Goal: Communication & Community: Answer question/provide support

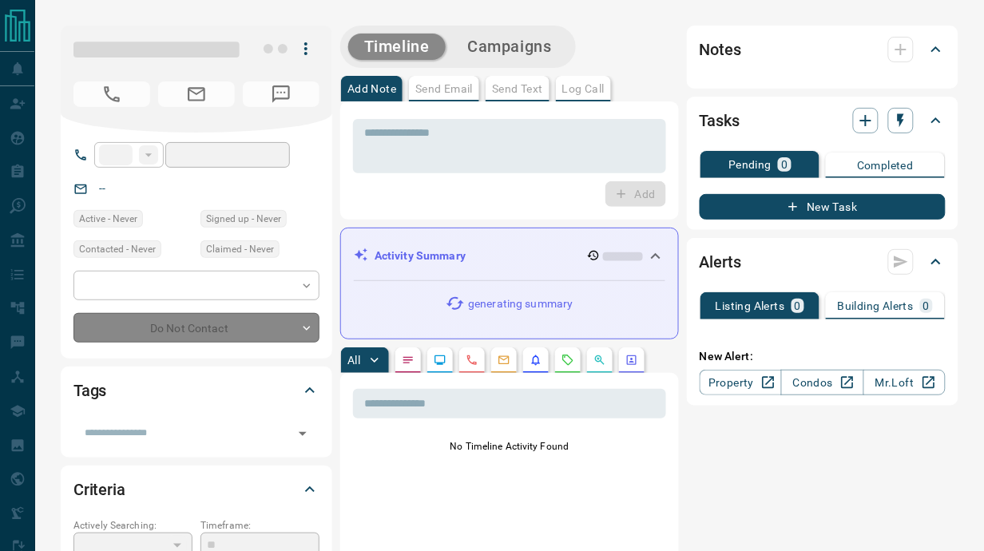
type input "**"
type input "**********"
type input "*"
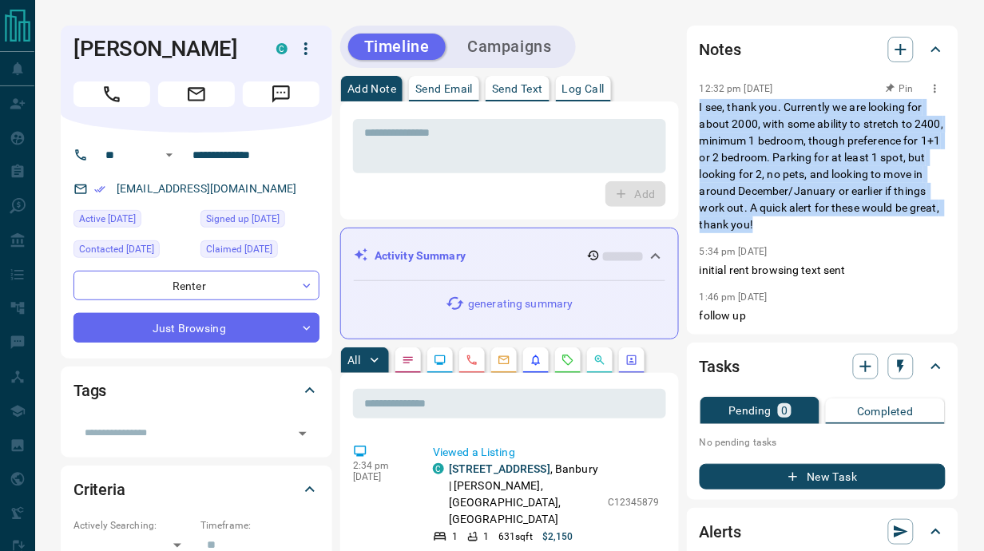
drag, startPoint x: 699, startPoint y: 105, endPoint x: 881, endPoint y: 228, distance: 219.8
click at [881, 228] on div "Notes 12:32 pm [DATE] Pin I see, thank you. Currently we are looking for about …" at bounding box center [823, 180] width 272 height 309
copy p "I see, thank you. Currently we are looking for about 2000, with some ability to…"
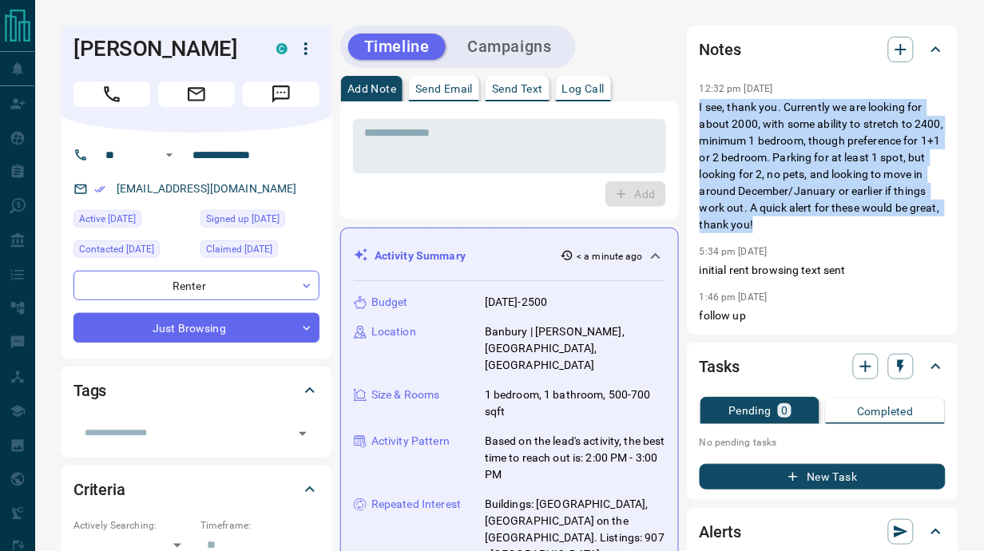
click at [513, 83] on p "Send Text" at bounding box center [517, 88] width 51 height 11
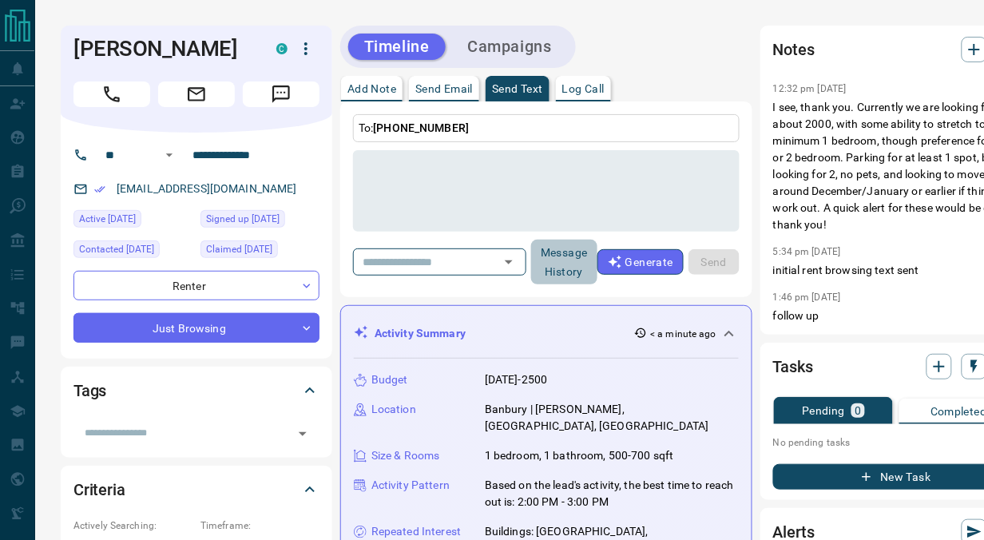
click at [571, 263] on button "Message History" at bounding box center [564, 262] width 66 height 45
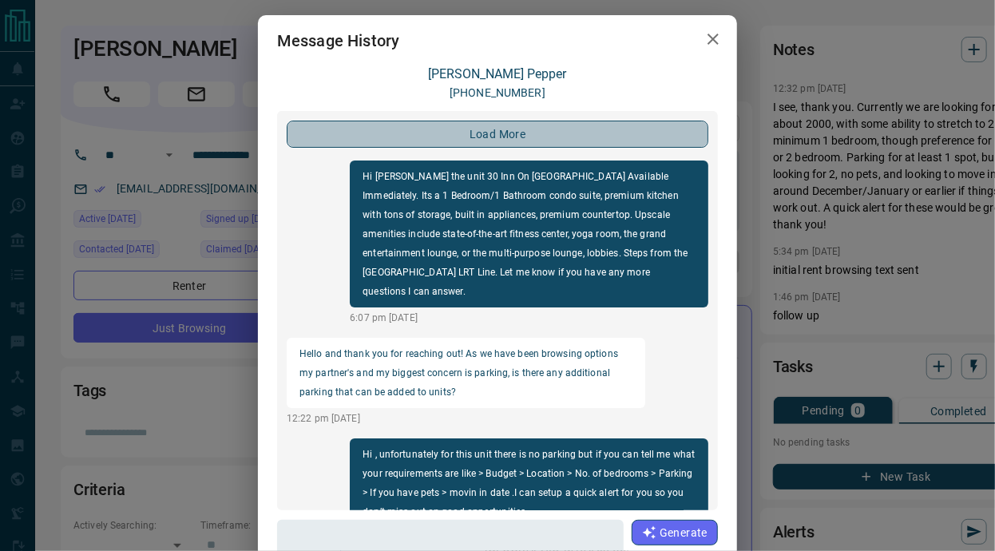
click at [494, 124] on button "load more" at bounding box center [498, 134] width 422 height 27
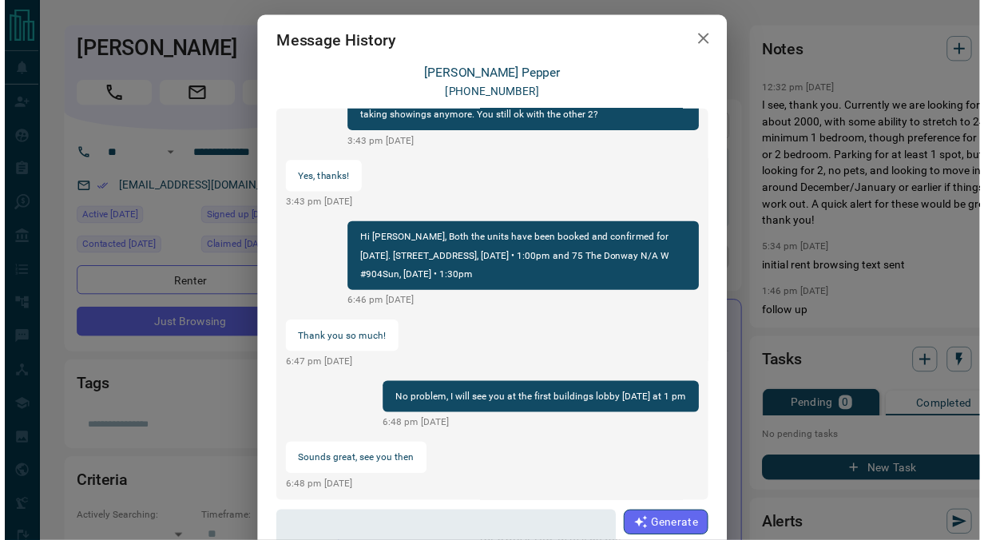
scroll to position [2239, 0]
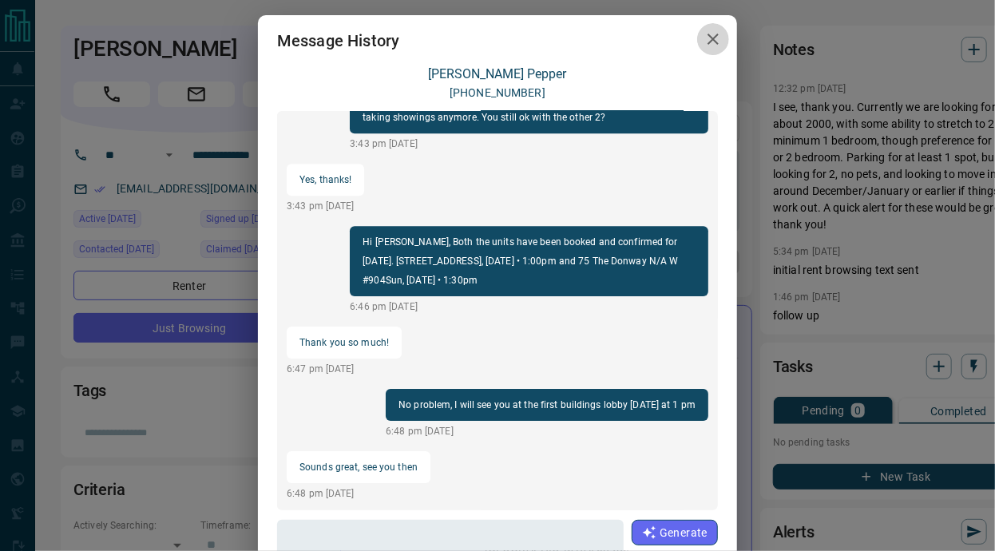
click at [712, 41] on icon "button" at bounding box center [713, 39] width 19 height 19
